Goal: Task Accomplishment & Management: Manage account settings

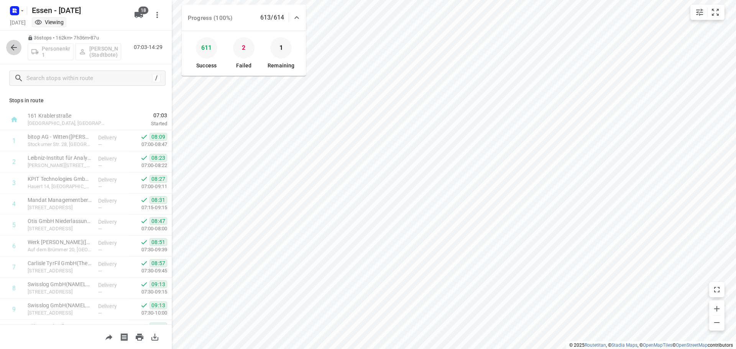
click at [13, 49] on icon "button" at bounding box center [14, 47] width 6 height 6
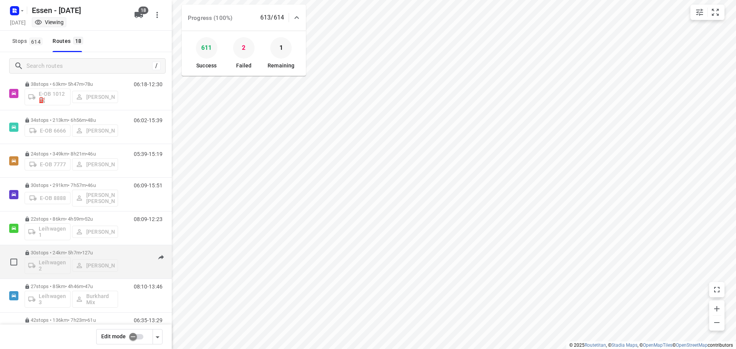
scroll to position [77, 0]
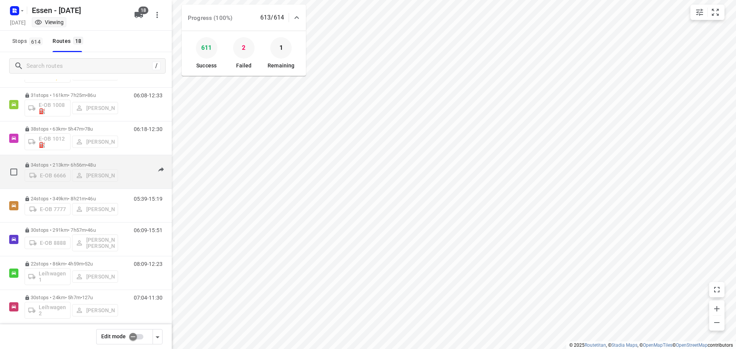
click at [66, 162] on p "34 stops • 213km • 6h56m • [DATE]" at bounding box center [72, 165] width 94 height 6
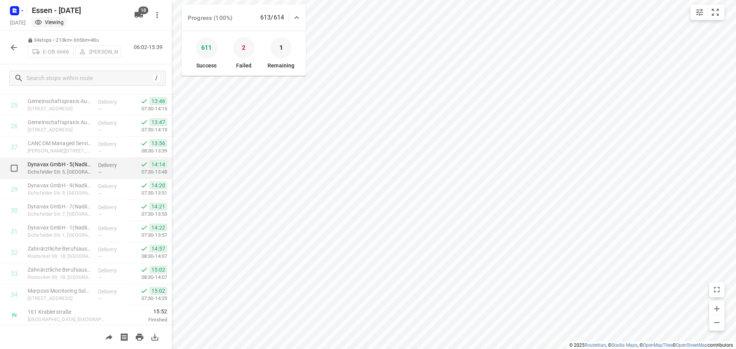
scroll to position [543, 0]
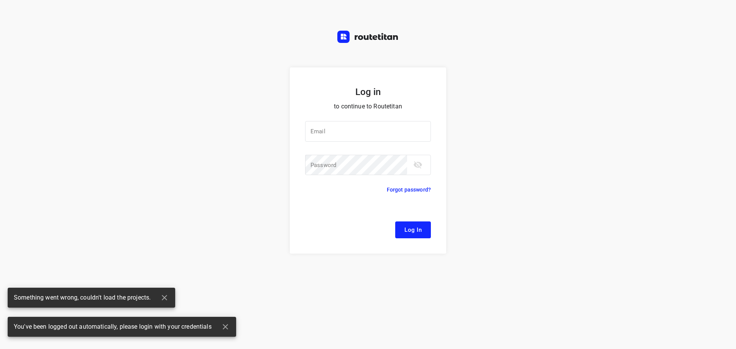
click at [0, 0] on div at bounding box center [0, 0] width 0 height 0
type input "[EMAIL_ADDRESS][DOMAIN_NAME]"
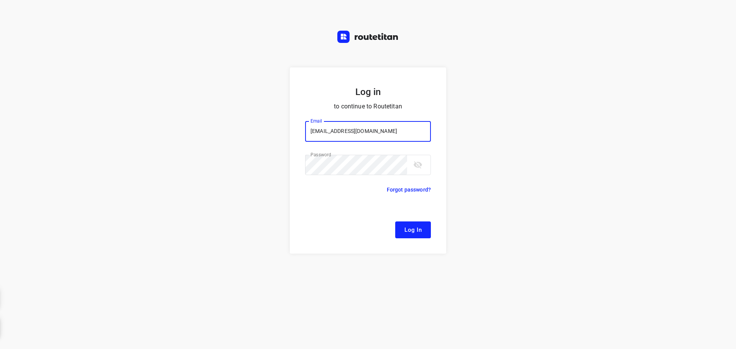
click at [418, 226] on span "Log In" at bounding box center [412, 230] width 17 height 10
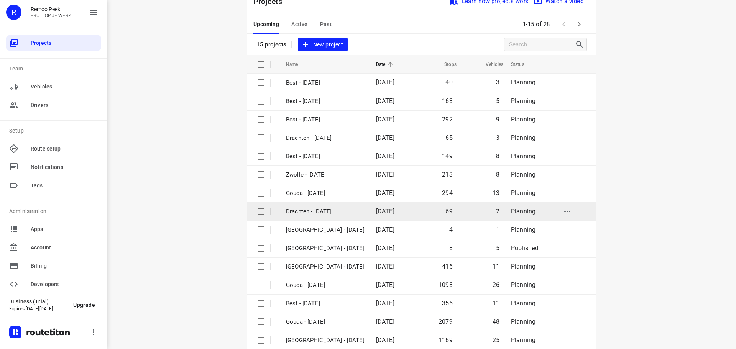
scroll to position [38, 0]
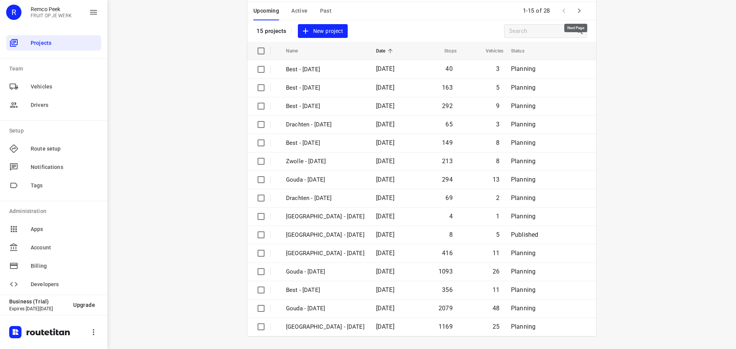
click at [574, 12] on icon "button" at bounding box center [578, 10] width 9 height 9
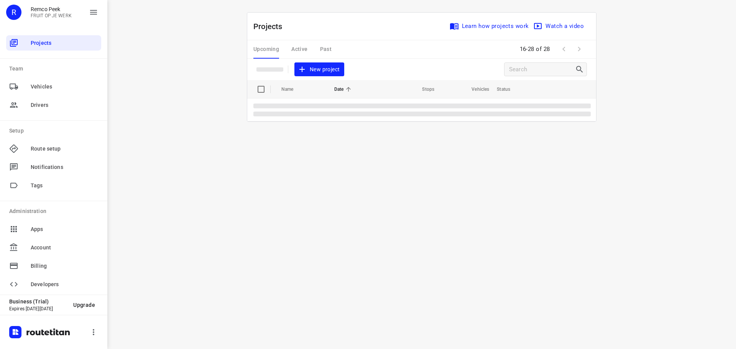
scroll to position [0, 0]
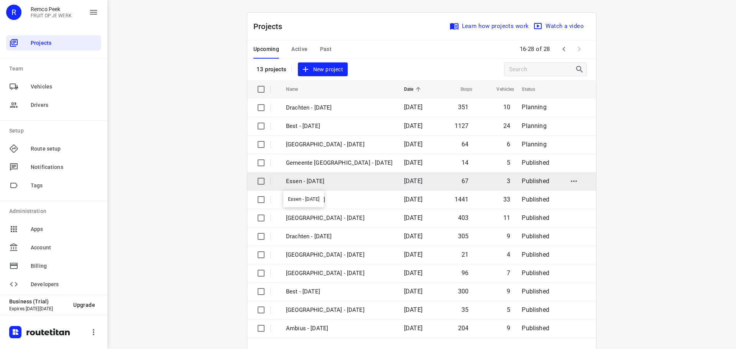
click at [302, 181] on p "Essen - [DATE]" at bounding box center [339, 181] width 107 height 9
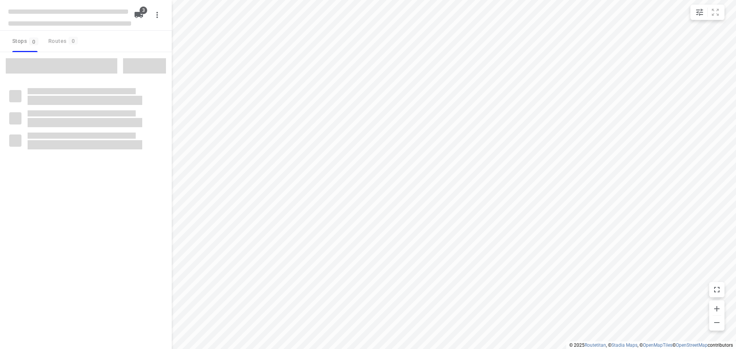
checkbox input "true"
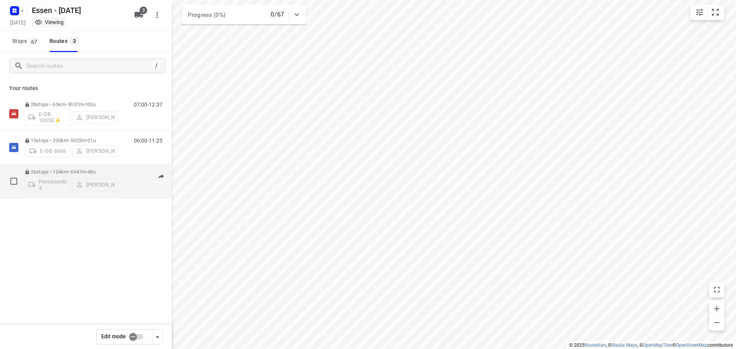
click at [62, 172] on p "26 stops • 134km • 6h47m • [DATE]" at bounding box center [72, 172] width 94 height 6
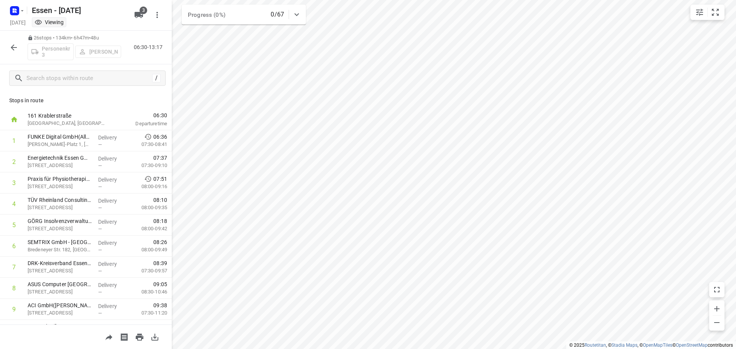
click at [15, 51] on icon "button" at bounding box center [13, 47] width 9 height 9
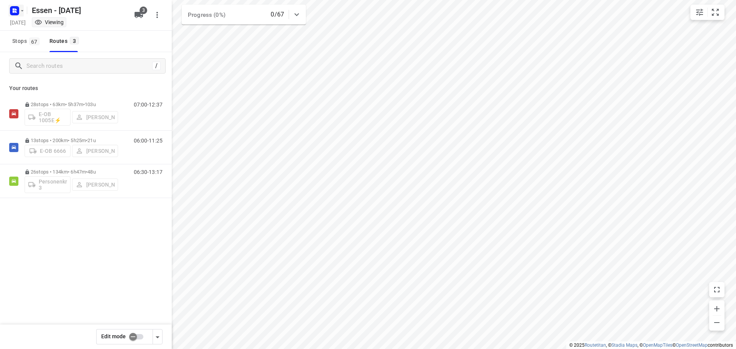
click at [24, 8] on icon "button" at bounding box center [22, 11] width 6 height 6
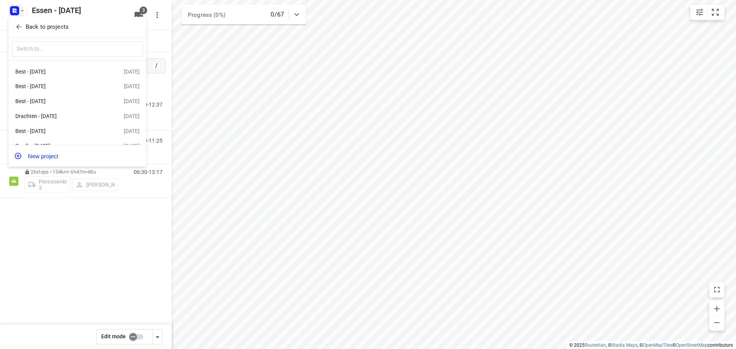
click at [37, 29] on p "Back to projects" at bounding box center [47, 27] width 43 height 9
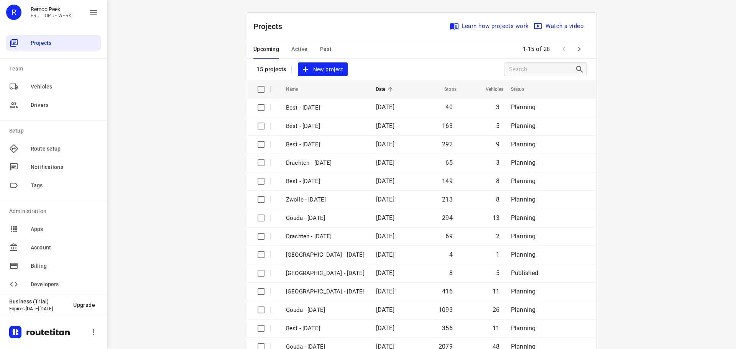
click at [297, 51] on span "Active" at bounding box center [299, 49] width 16 height 10
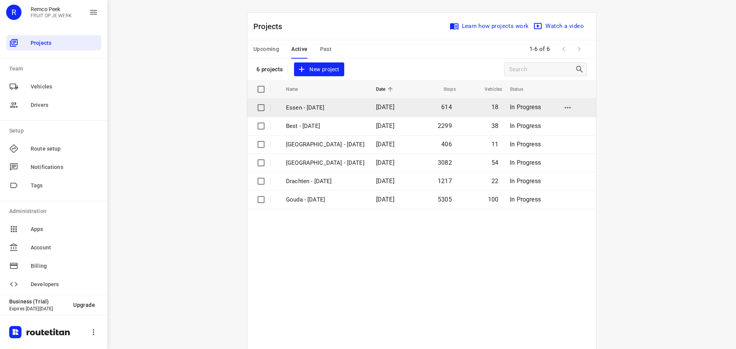
click at [320, 110] on p "Essen - [DATE]" at bounding box center [325, 107] width 79 height 9
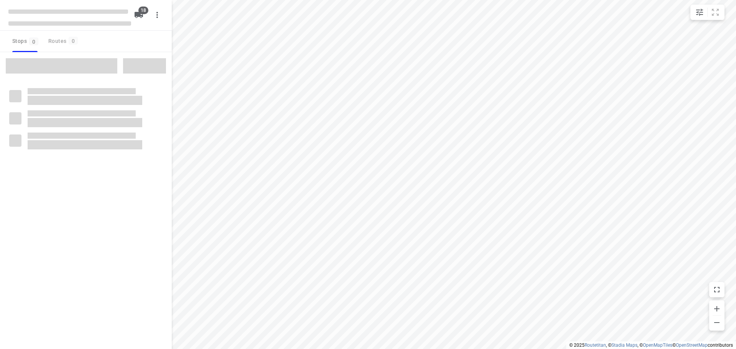
checkbox input "true"
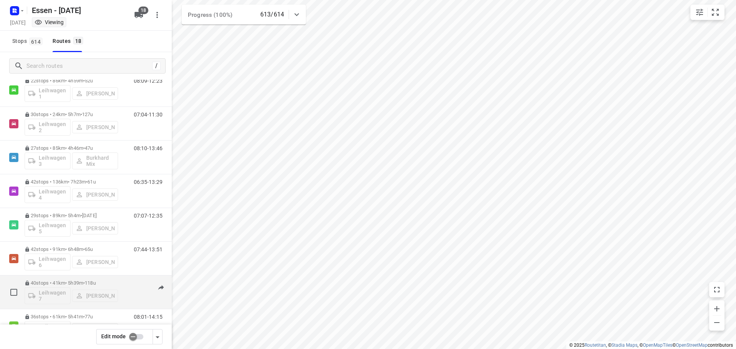
scroll to position [307, 0]
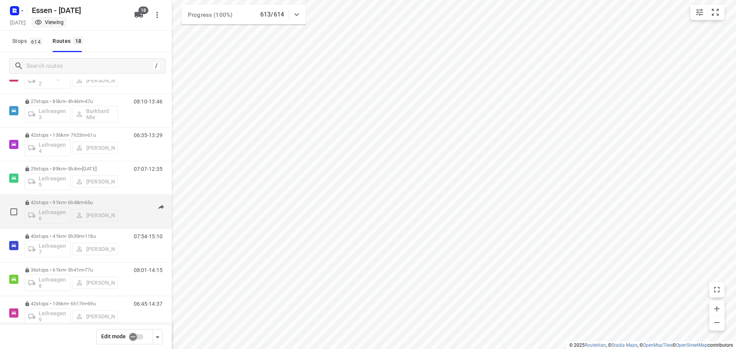
click at [67, 200] on p "42 stops • 91km • 6h48m • [DATE]" at bounding box center [72, 203] width 94 height 6
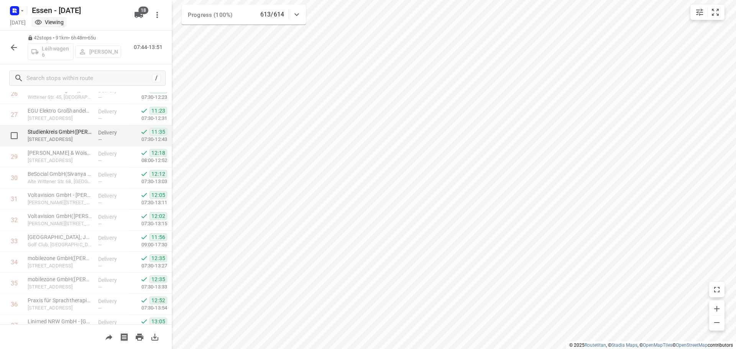
scroll to position [575, 0]
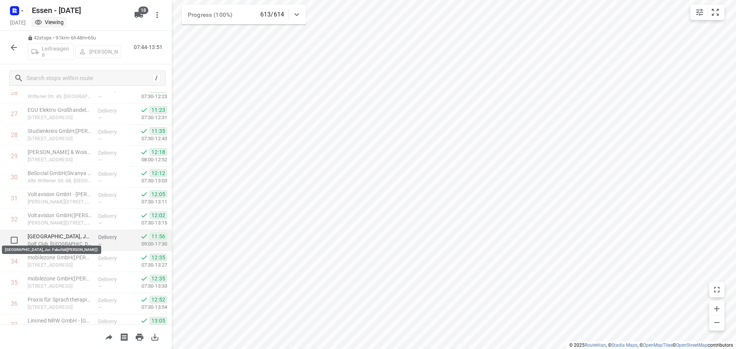
click at [69, 236] on p "[GEOGRAPHIC_DATA], Jur. Fakultät([PERSON_NAME])" at bounding box center [60, 237] width 64 height 8
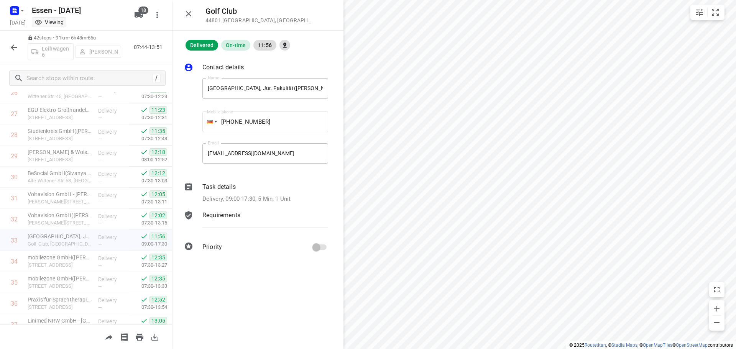
click at [230, 187] on p "Task details" at bounding box center [218, 186] width 33 height 9
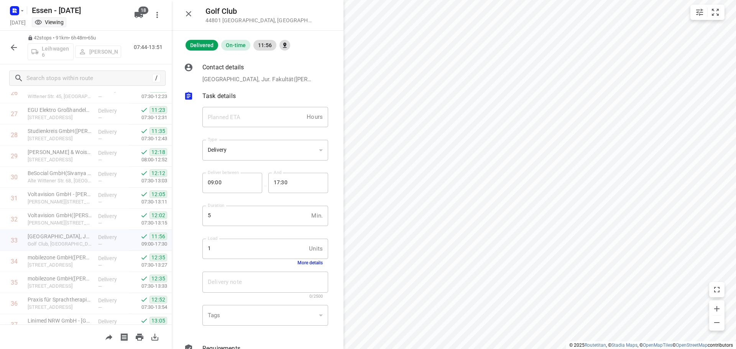
click at [302, 262] on button "More details" at bounding box center [309, 262] width 25 height 5
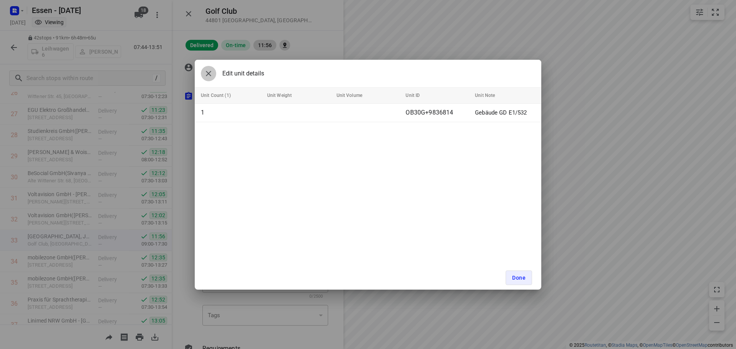
click at [210, 73] on icon "button" at bounding box center [208, 73] width 9 height 9
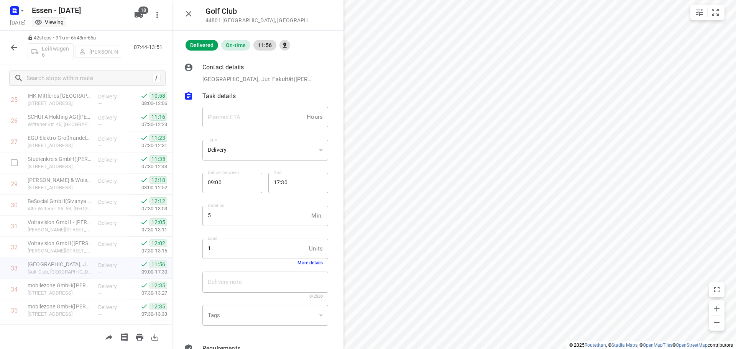
scroll to position [536, 0]
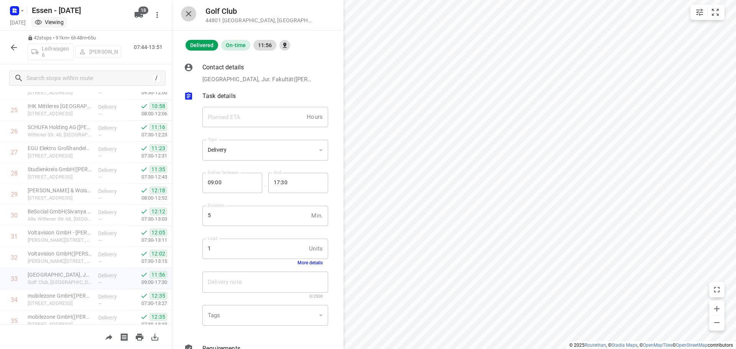
click at [187, 12] on icon "button" at bounding box center [188, 13] width 5 height 5
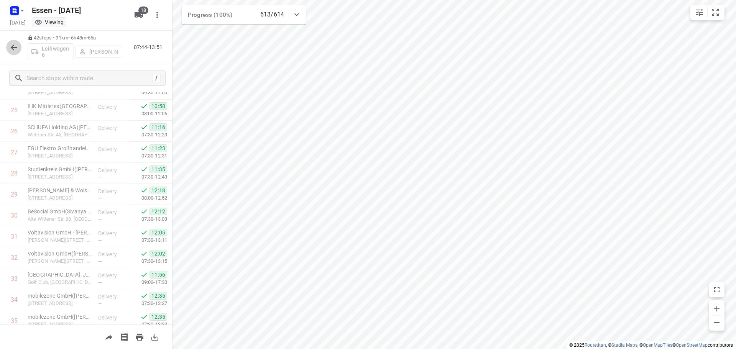
click at [13, 47] on icon "button" at bounding box center [13, 47] width 9 height 9
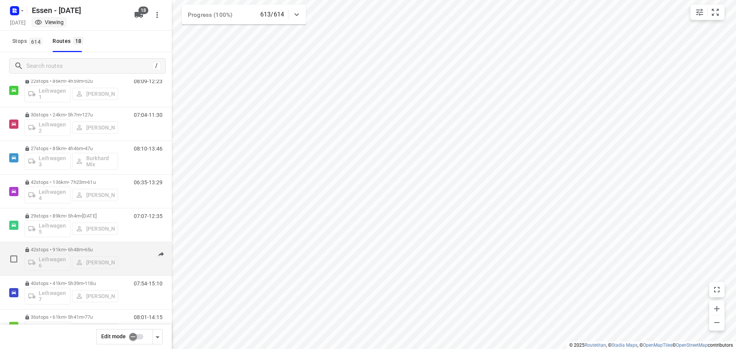
scroll to position [268, 0]
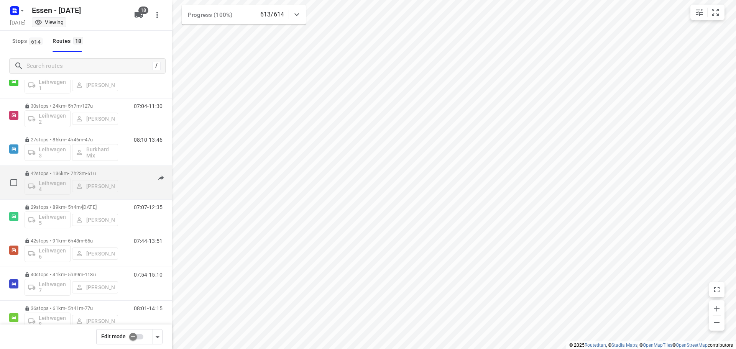
click at [81, 175] on p "42 stops • 136km • 7h23m • [DATE]" at bounding box center [72, 174] width 94 height 6
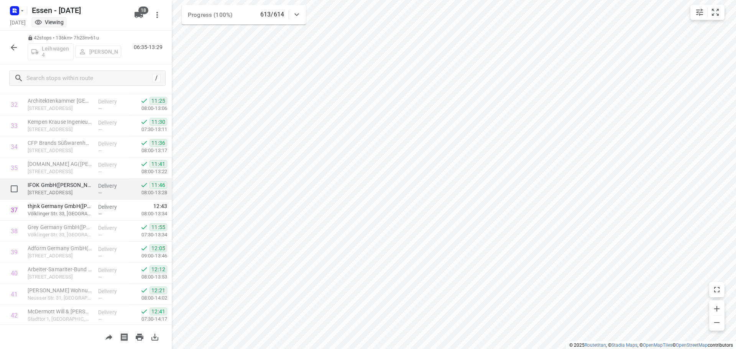
scroll to position [712, 0]
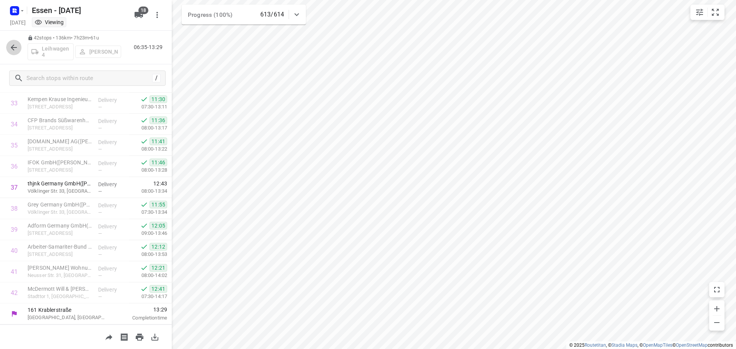
click at [19, 48] on button "button" at bounding box center [13, 47] width 15 height 15
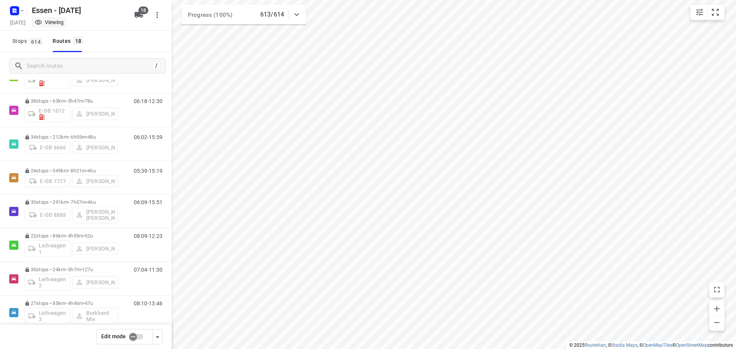
scroll to position [115, 0]
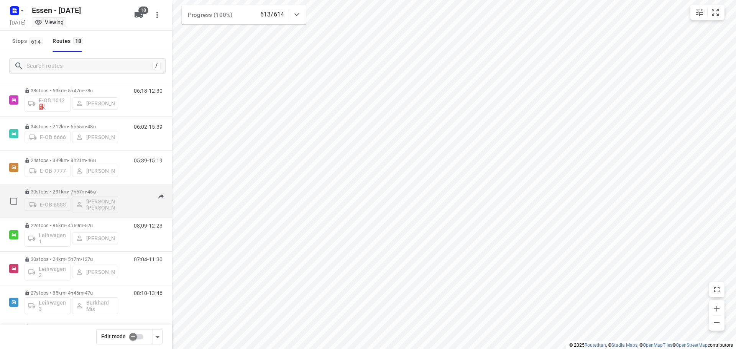
click at [80, 194] on p "30 stops • 291km • 7h57m • [DATE]" at bounding box center [72, 192] width 94 height 6
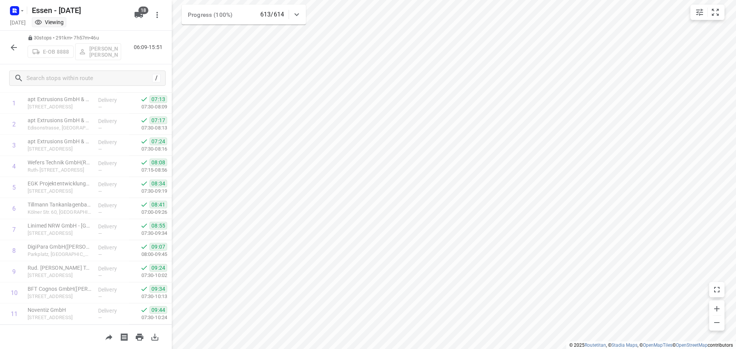
scroll to position [0, 0]
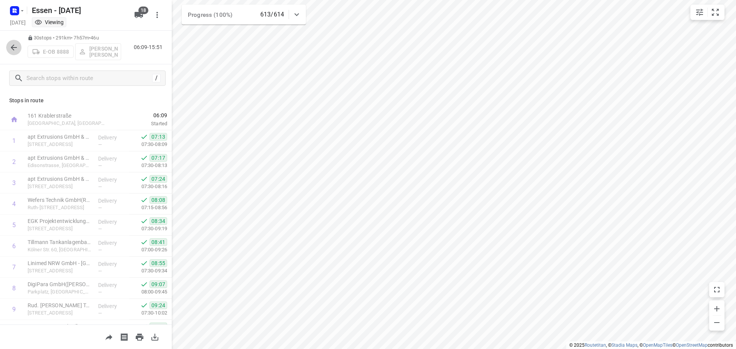
click at [11, 50] on icon "button" at bounding box center [13, 47] width 9 height 9
